Goal: Navigation & Orientation: Find specific page/section

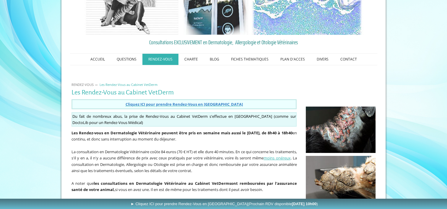
scroll to position [40, 0]
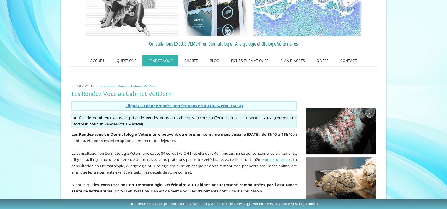
click at [265, 168] on p "La consultation en Dermatologie Vétérinaire coûte 84 euros (70 € HT) et elle du…" at bounding box center [185, 162] width 226 height 25
click at [291, 61] on link "PLAN D'ACCES" at bounding box center [293, 60] width 36 height 11
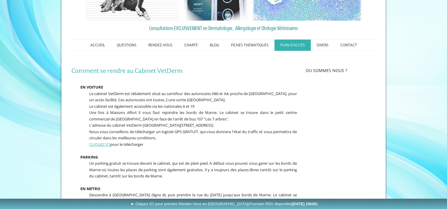
scroll to position [63, 0]
